Goal: Task Accomplishment & Management: Complete application form

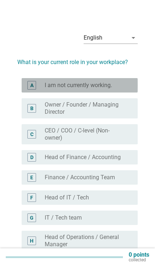
click at [27, 87] on div "A radio_button_unchecked I am not currently working." at bounding box center [80, 85] width 116 height 14
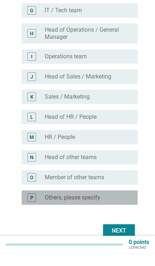
scroll to position [195, 0]
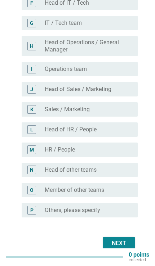
click at [118, 245] on div "Next" at bounding box center [119, 243] width 20 height 9
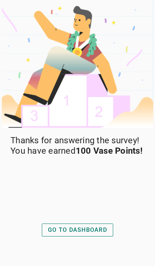
click at [94, 234] on div "GO TO DASHBOARD" at bounding box center [77, 230] width 59 height 9
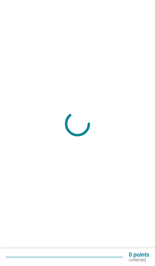
scroll to position [47, 0]
